Goal: Information Seeking & Learning: Find specific fact

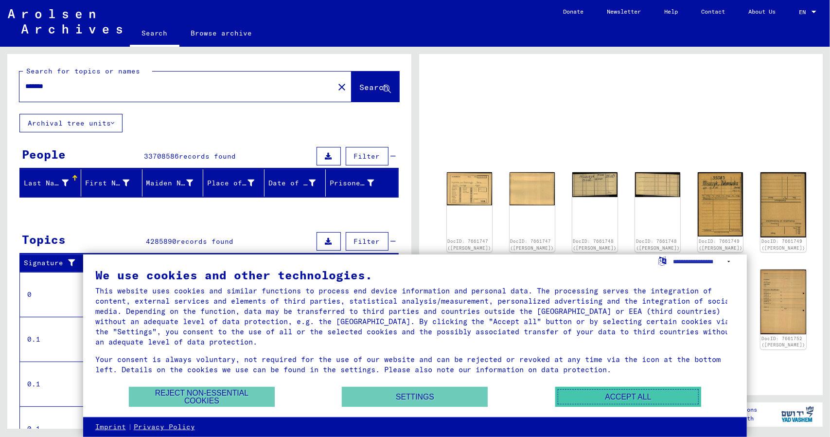
click at [612, 399] on button "Accept all" at bounding box center [629, 397] width 146 height 20
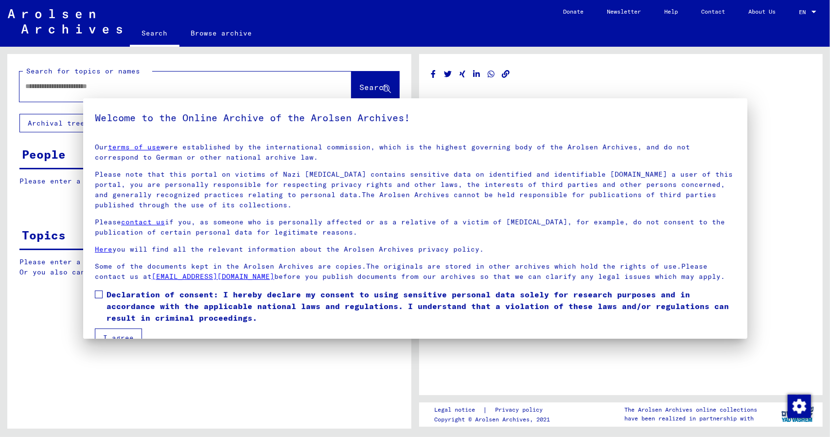
type input "*******"
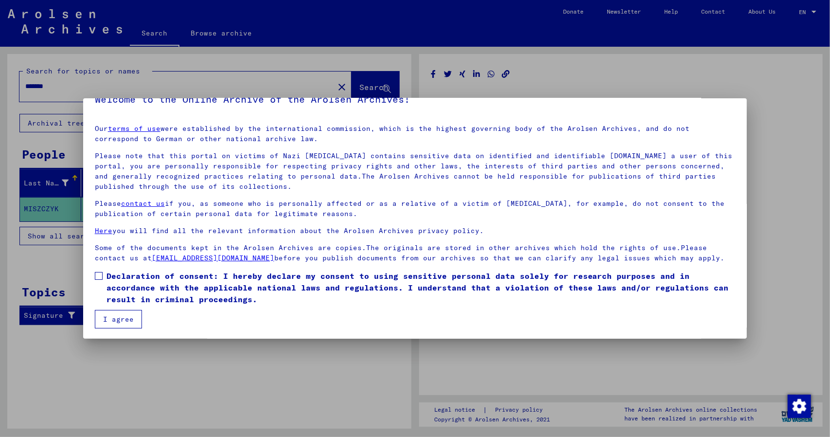
scroll to position [19, 0]
click at [129, 317] on button "I agree" at bounding box center [118, 318] width 47 height 18
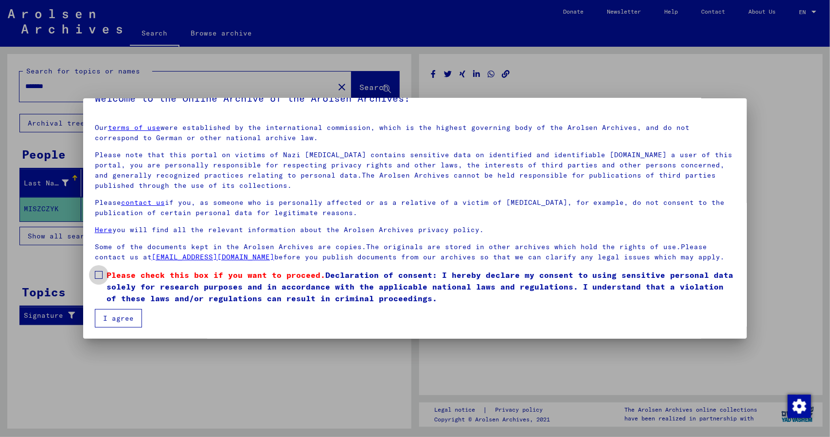
click at [96, 275] on span at bounding box center [99, 275] width 8 height 8
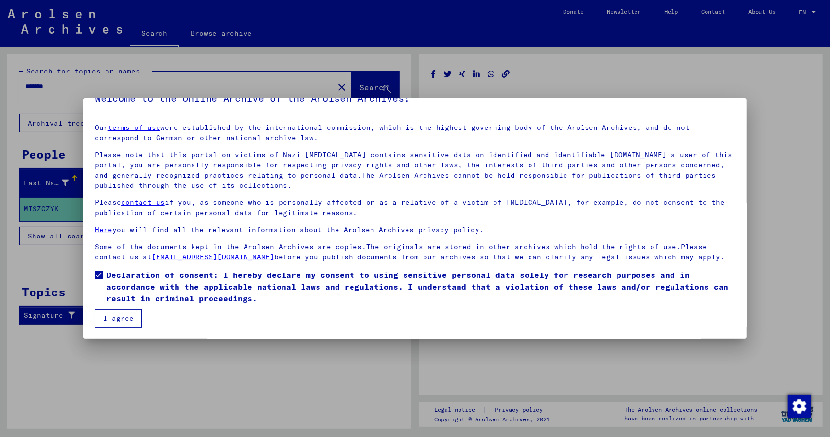
click at [127, 315] on button "I agree" at bounding box center [118, 318] width 47 height 18
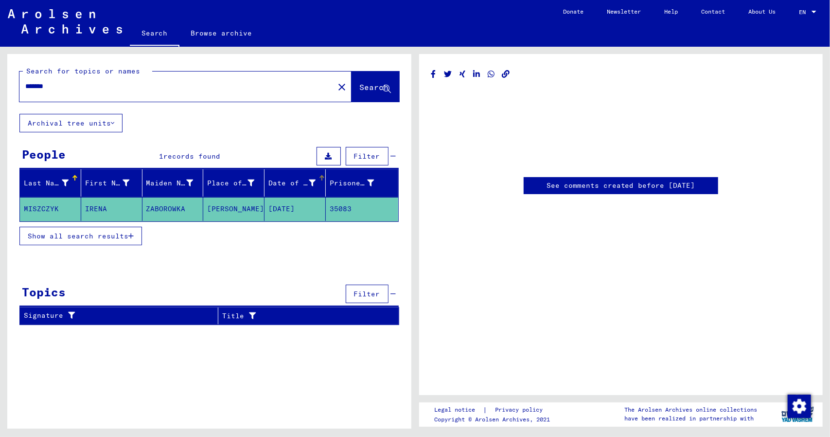
click at [302, 188] on div "Date of Birth" at bounding box center [298, 183] width 59 height 16
click at [360, 190] on mat-header-cell "Prisoner #" at bounding box center [362, 182] width 72 height 27
click at [568, 187] on link "See comments created before [DATE]" at bounding box center [621, 185] width 149 height 10
